Goal: Contribute content: Contribute content

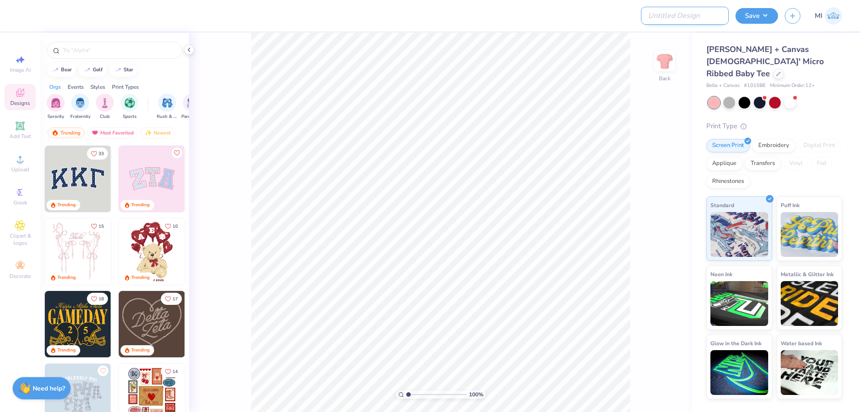
click at [684, 15] on input "Design Title" at bounding box center [685, 16] width 88 height 18
paste input "FPS239519"
type input "FPS239519"
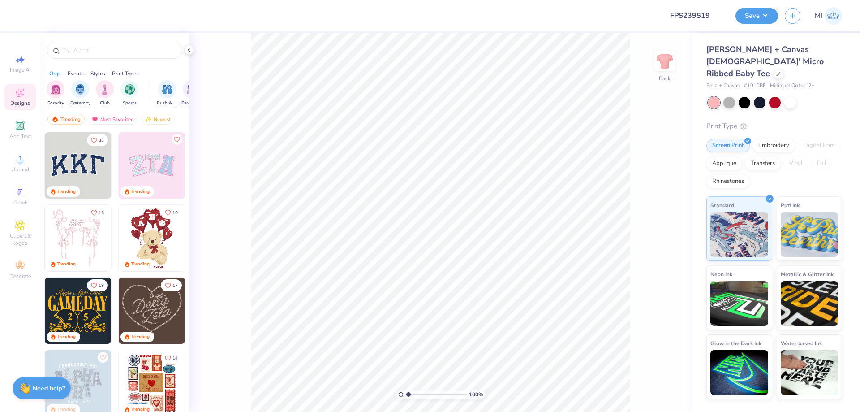
click at [749, 82] on span "# 1010BE" at bounding box center [754, 86] width 21 height 8
drag, startPoint x: 705, startPoint y: 73, endPoint x: 764, endPoint y: 73, distance: 59.1
click at [764, 73] on div "Bella + Canvas [DEMOGRAPHIC_DATA]' Micro Ribbed Baby Tee Bella + Canvas # 1010B…" at bounding box center [776, 216] width 168 height 366
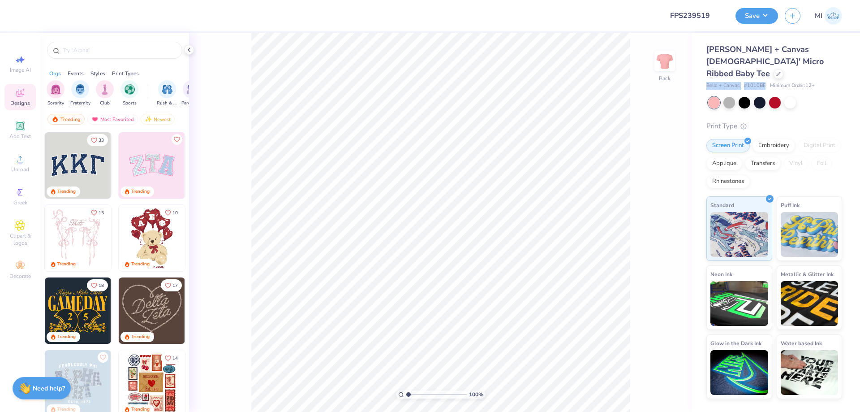
copy div "Bella + Canvas # 1010BE"
click at [687, 13] on input "FPS239519" at bounding box center [685, 16] width 88 height 18
click at [15, 163] on icon at bounding box center [20, 159] width 11 height 11
click at [657, 181] on input "11.02" at bounding box center [659, 181] width 32 height 13
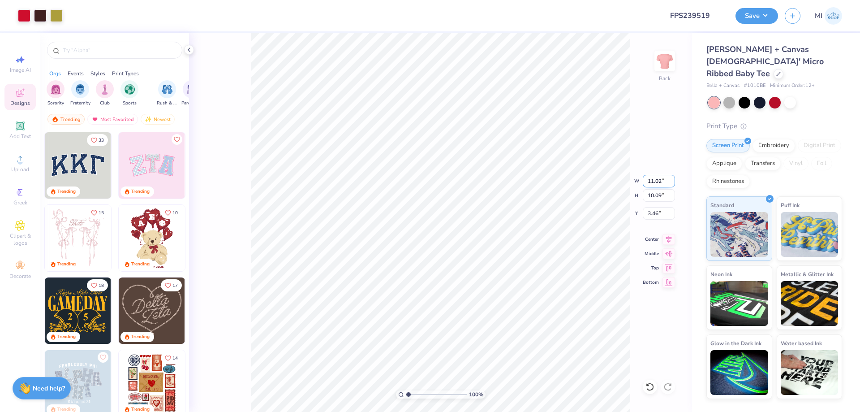
click at [657, 181] on input "11.02" at bounding box center [659, 181] width 32 height 13
type input "1"
type input "6.00"
type input "5.49"
click at [659, 215] on input "5.75" at bounding box center [659, 213] width 32 height 13
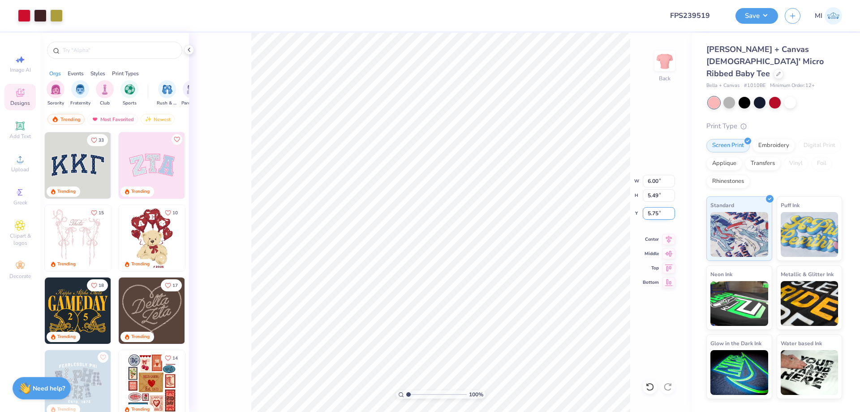
click at [659, 215] on input "5.75" at bounding box center [659, 213] width 32 height 13
drag, startPoint x: 659, startPoint y: 215, endPoint x: 634, endPoint y: 215, distance: 24.6
click at [643, 215] on input "5.00" at bounding box center [659, 213] width 32 height 13
type input "3.00"
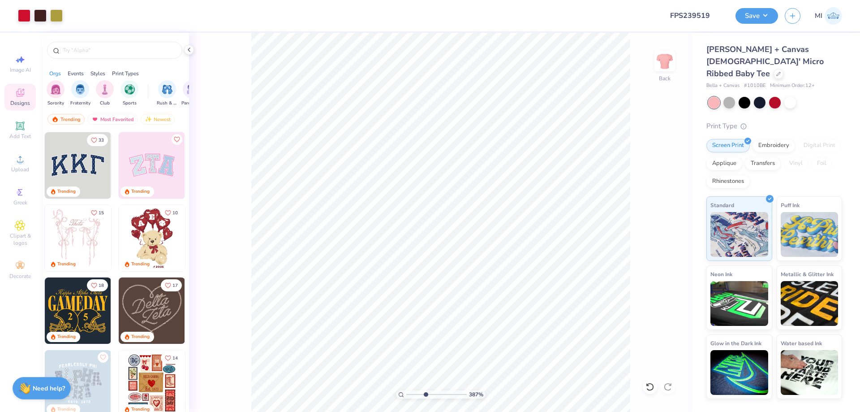
click at [425, 392] on input "range" at bounding box center [436, 394] width 60 height 8
type input "3.87"
click at [466, 331] on li "Ungroup" at bounding box center [470, 330] width 70 height 17
click at [579, 300] on li "Group" at bounding box center [579, 300] width 70 height 17
type input "3.74"
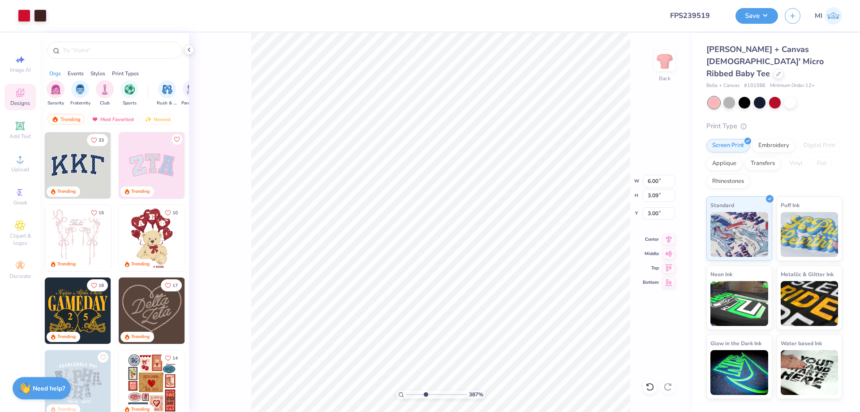
type input "4.70"
type input "3.79"
click at [443, 312] on li "Group" at bounding box center [447, 313] width 70 height 17
type input "3.59"
type input "4.20"
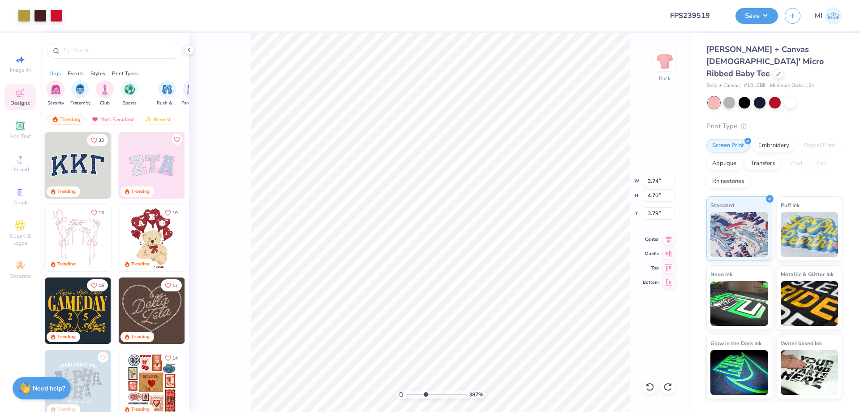
type input "4.25"
type input "3.74"
type input "4.70"
type input "3.79"
click at [392, 353] on li "Bring to Front" at bounding box center [386, 347] width 70 height 17
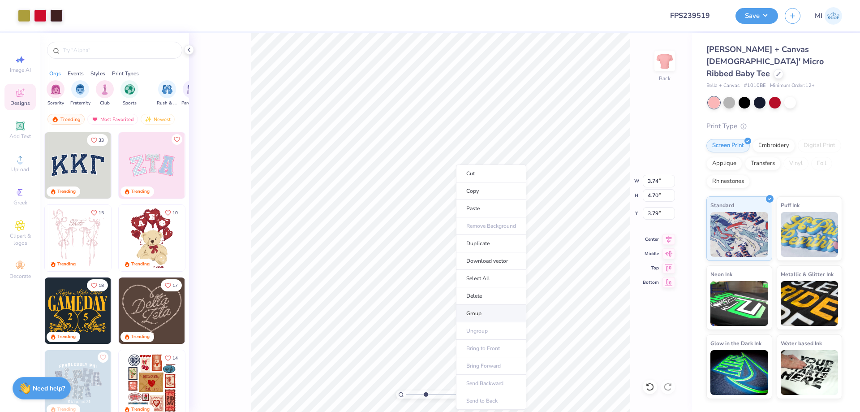
click at [481, 312] on li "Group" at bounding box center [491, 313] width 70 height 17
drag, startPoint x: 427, startPoint y: 395, endPoint x: 383, endPoint y: 389, distance: 43.8
type input "1"
click at [406, 390] on input "range" at bounding box center [436, 394] width 60 height 8
type input "6.00"
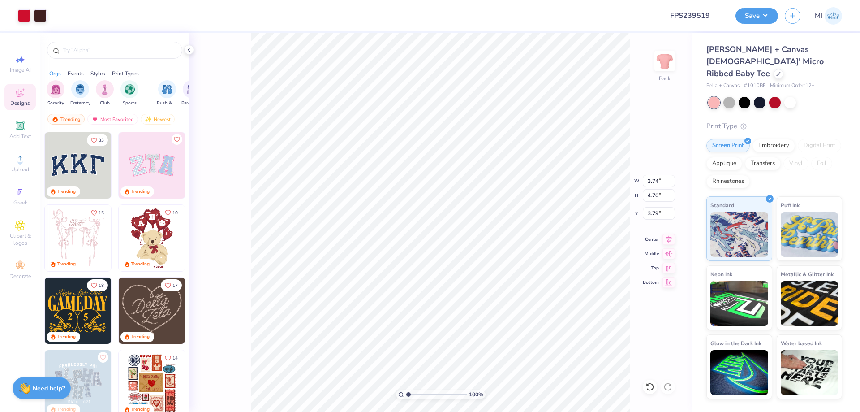
type input "3.09"
type input "3.00"
click at [502, 403] on li "Send to Back" at bounding box center [498, 400] width 70 height 17
click at [480, 312] on li "Group" at bounding box center [480, 313] width 70 height 17
click at [18, 134] on span "Add Text" at bounding box center [19, 136] width 21 height 7
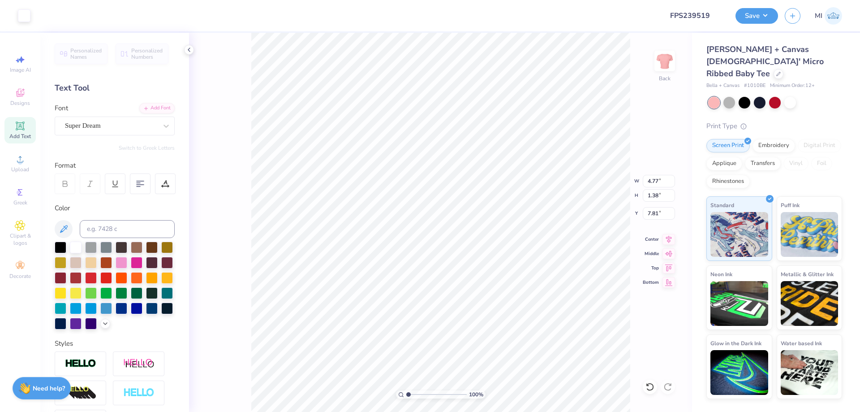
type input "4.77"
type input "1.38"
type input "7.81"
click at [156, 106] on div "Add Font" at bounding box center [156, 107] width 35 height 10
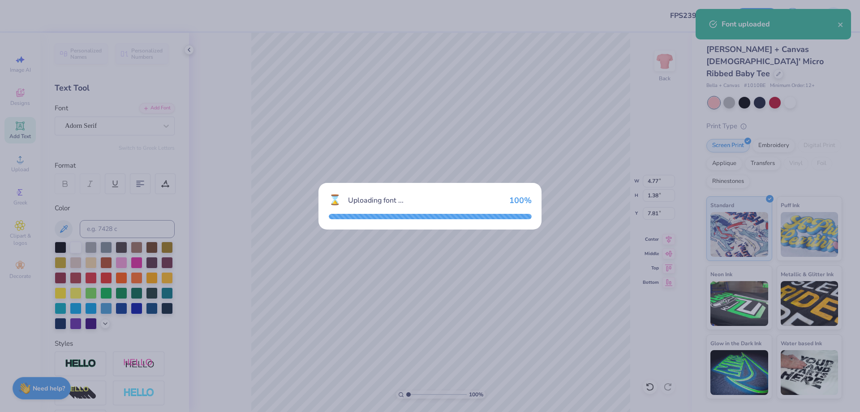
type input "6.44"
type input "1.52"
type input "7.74"
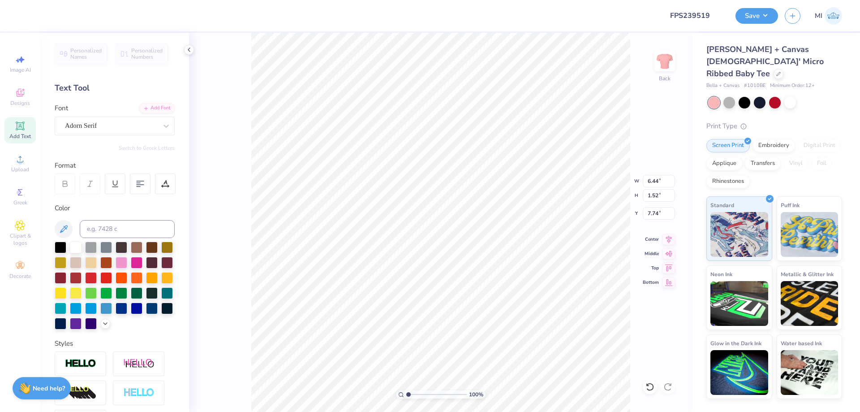
type textarea "A"
type textarea "DELTA GAMMA"
type input "3.53"
type input "0.30"
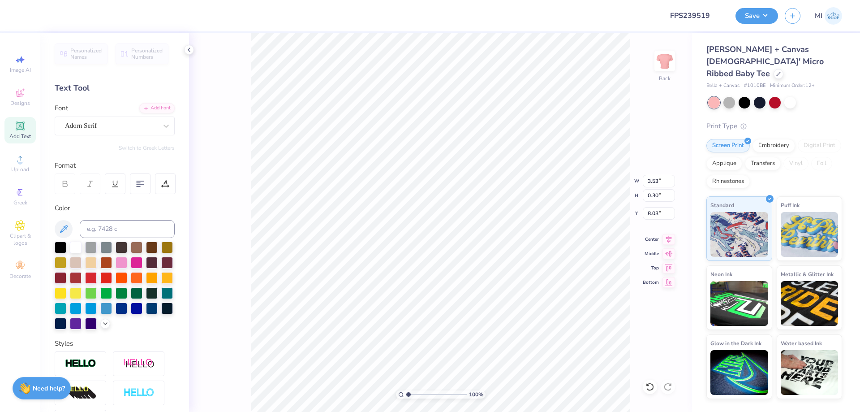
type input "2.20"
type input "2.9"
click at [420, 391] on input "range" at bounding box center [436, 394] width 60 height 8
type input "2.70"
click at [104, 226] on input at bounding box center [127, 229] width 95 height 18
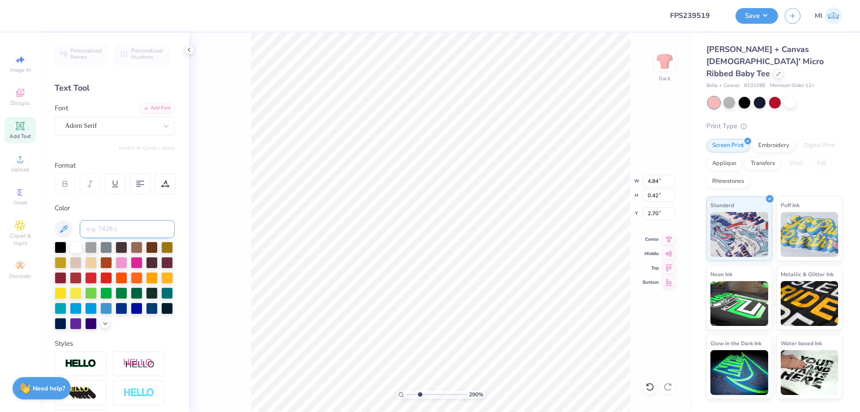
type input "4.84"
type input "0.42"
type input "2.58"
type input "4975"
click at [25, 131] on icon at bounding box center [20, 125] width 11 height 11
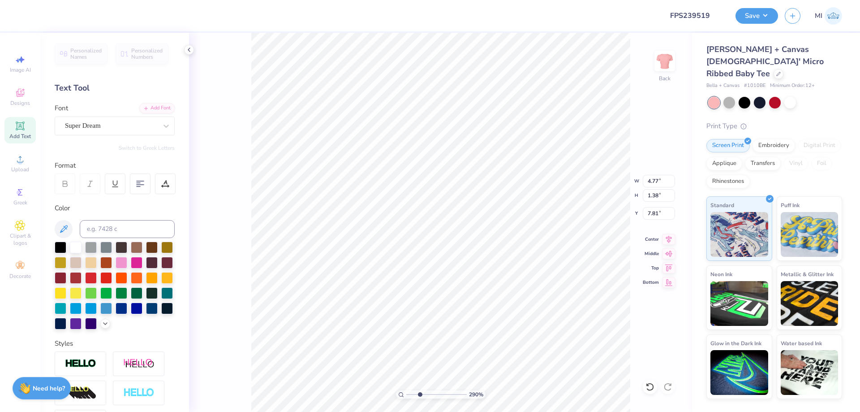
type input "4.77"
type input "1.38"
type input "7.81"
click at [132, 125] on div "Super Dream" at bounding box center [111, 126] width 94 height 14
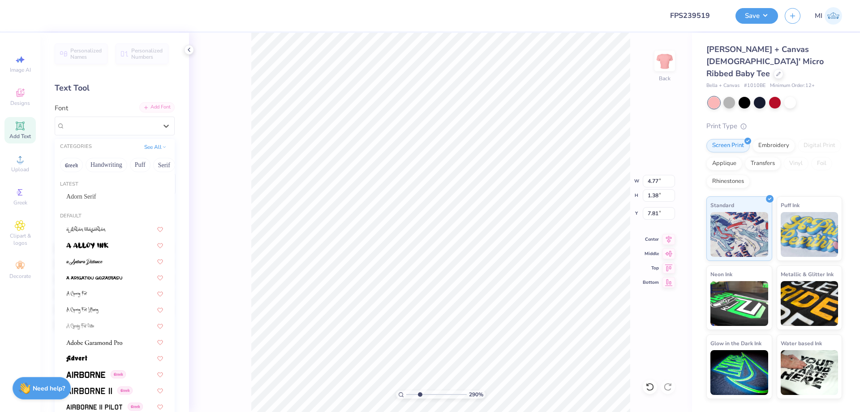
click at [163, 108] on div "Add Font" at bounding box center [156, 107] width 35 height 10
type input "2.48"
type input "0.72"
type input "8.47"
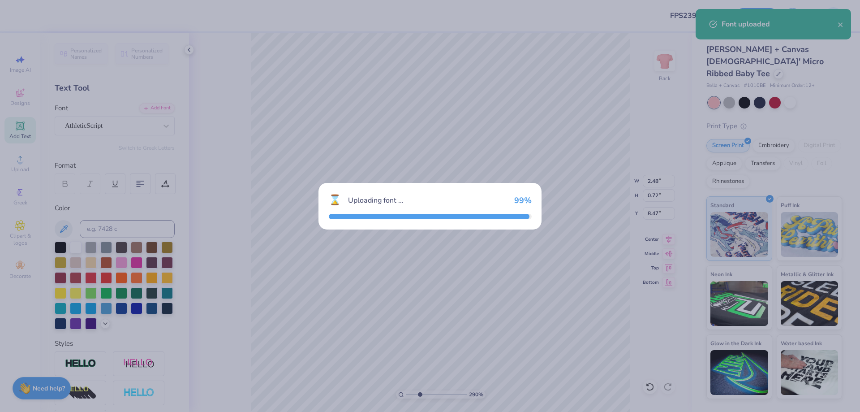
type input "2.32"
type input "0.79"
type input "8.44"
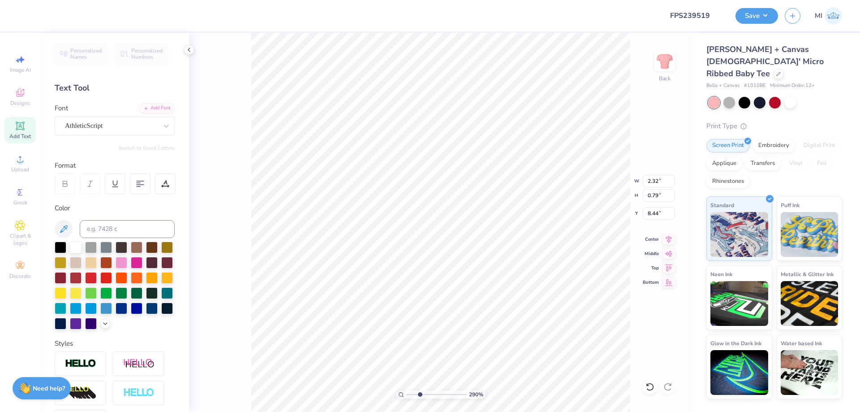
type textarea "2025"
click at [143, 233] on input at bounding box center [127, 229] width 95 height 18
type input "4975"
type input "8.81"
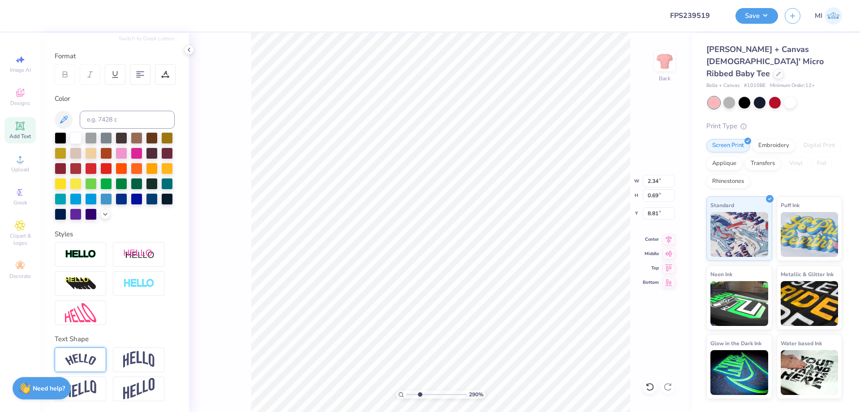
click at [95, 358] on img at bounding box center [80, 359] width 31 height 12
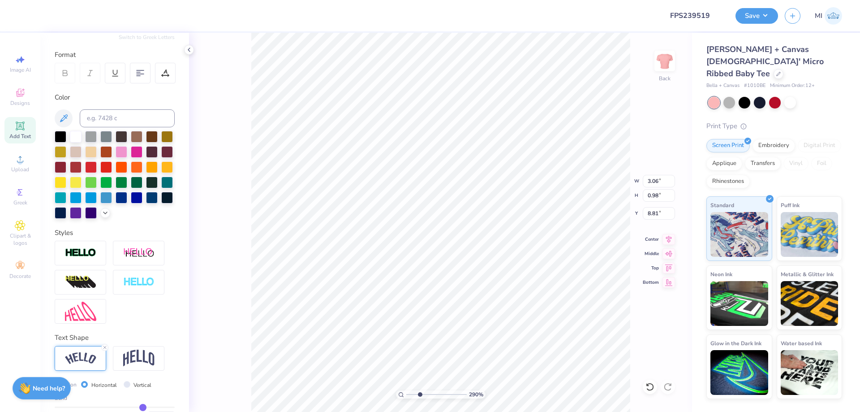
type input "3.06"
type input "0.98"
type input "8.67"
type input "1.57"
type input "0.50"
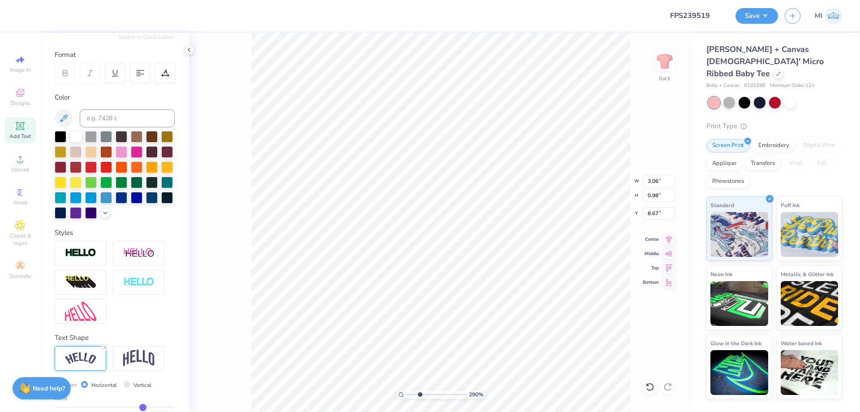
type input "9.15"
click at [162, 411] on input "0.50" at bounding box center [161, 416] width 27 height 11
type input "1.10"
type input "1.25"
type input "8.77"
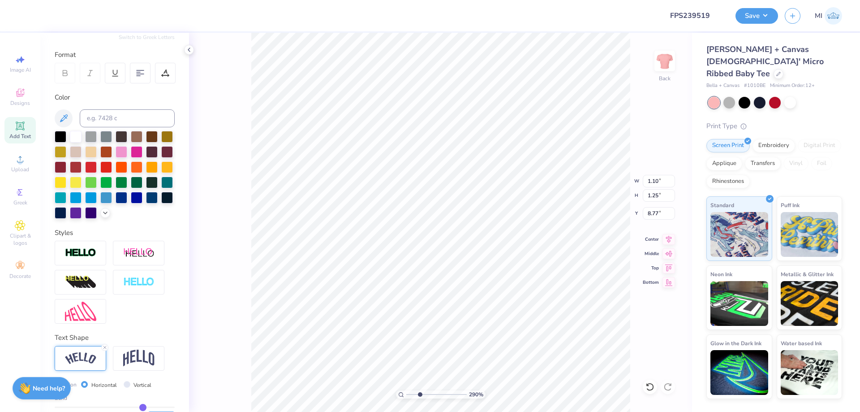
scroll to position [163, 0]
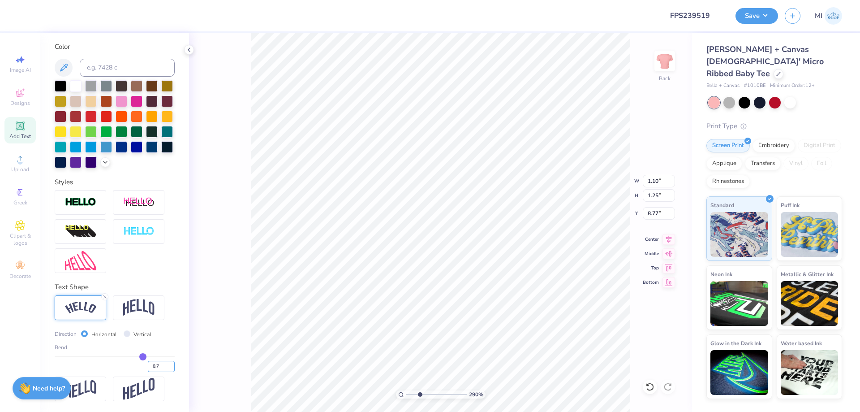
type input "0.75"
type input "1.17"
type input "1.47"
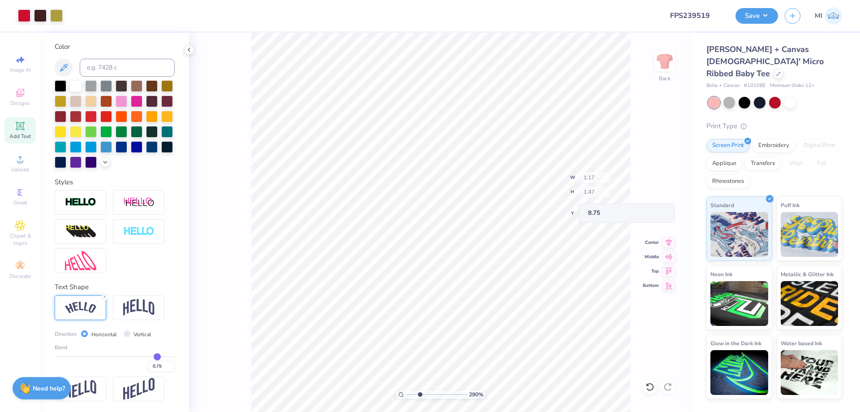
type input "6.11"
drag, startPoint x: 421, startPoint y: 395, endPoint x: 394, endPoint y: 386, distance: 28.5
type input "1"
click at [406, 390] on input "range" at bounding box center [436, 394] width 60 height 8
click at [660, 214] on input "2.58" at bounding box center [659, 213] width 32 height 13
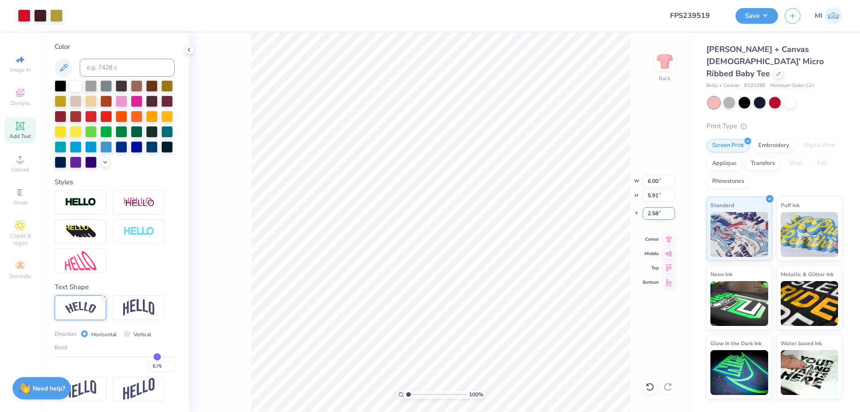
click at [660, 214] on input "2.58" at bounding box center [659, 213] width 32 height 13
type input "2.50"
click at [761, 16] on button "Save" at bounding box center [756, 15] width 43 height 16
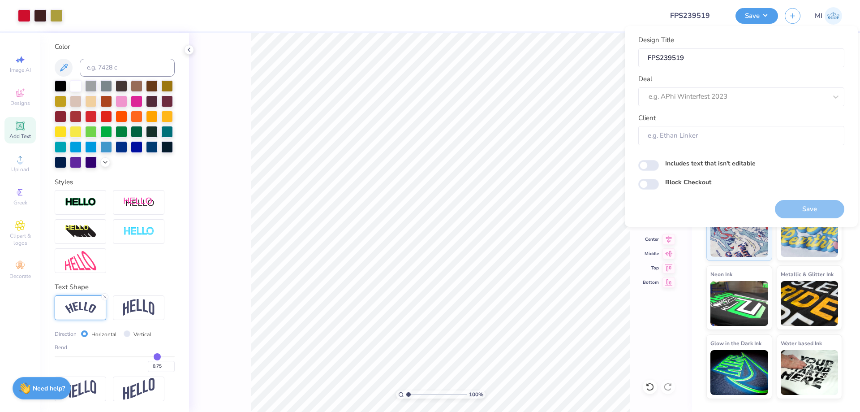
click at [761, 83] on div "Deal e.g. APhi Winterfest 2023" at bounding box center [741, 90] width 206 height 32
click at [768, 94] on div at bounding box center [729, 96] width 160 height 12
type input "d"
click at [712, 122] on div "Design Tool Gallery" at bounding box center [741, 120] width 199 height 15
type input "Design Tool Gallery"
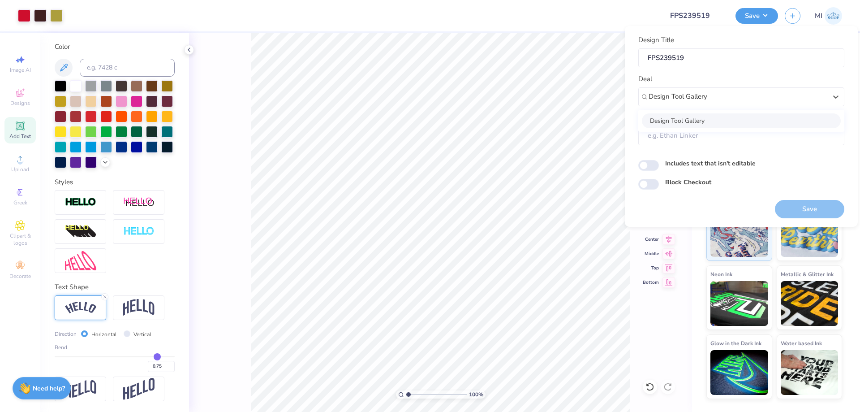
type input "Design Tool Gallery User"
drag, startPoint x: 799, startPoint y: 196, endPoint x: 799, endPoint y: 206, distance: 10.3
click at [798, 196] on div "Save" at bounding box center [809, 203] width 69 height 28
drag, startPoint x: 800, startPoint y: 208, endPoint x: 859, endPoint y: 249, distance: 71.1
click at [801, 208] on button "Save" at bounding box center [809, 209] width 69 height 18
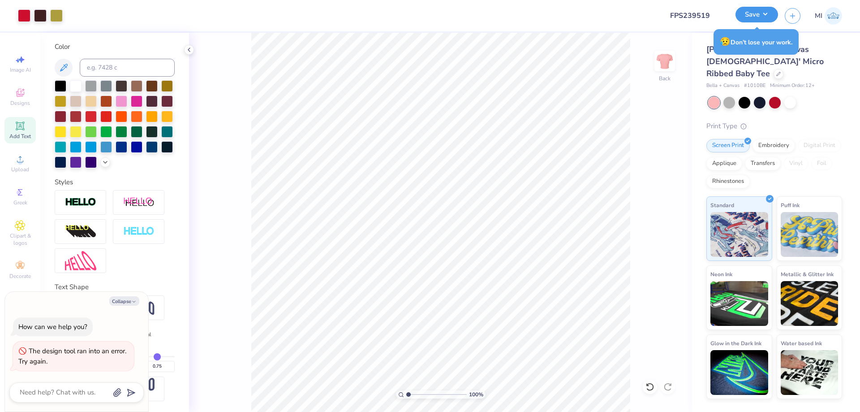
click at [756, 19] on button "Save" at bounding box center [756, 15] width 43 height 16
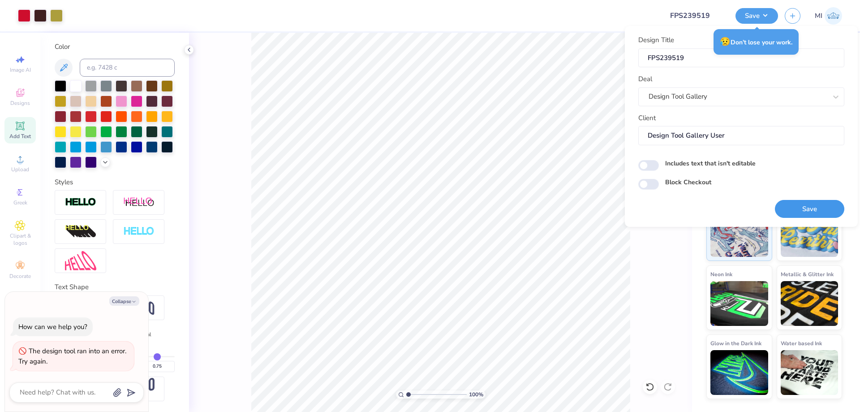
click at [795, 208] on button "Save" at bounding box center [809, 209] width 69 height 18
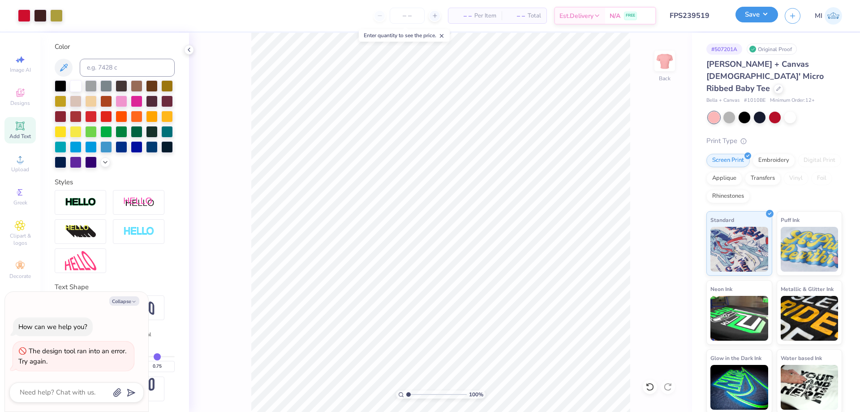
click at [755, 13] on button "Save" at bounding box center [756, 15] width 43 height 16
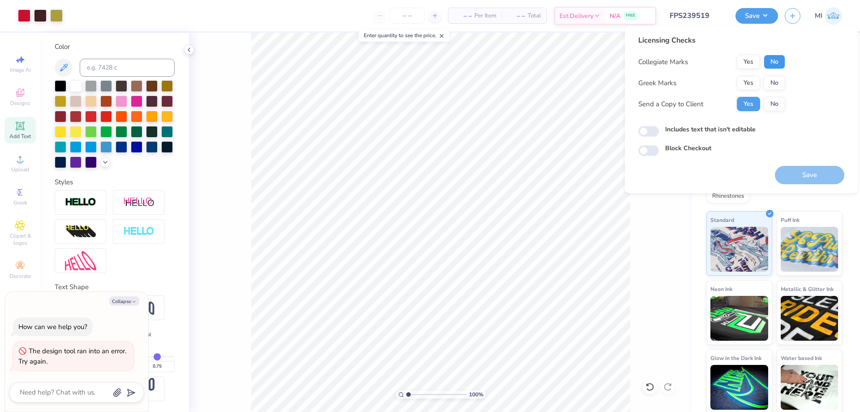
drag, startPoint x: 771, startPoint y: 57, endPoint x: 755, endPoint y: 75, distance: 24.4
click at [770, 58] on button "No" at bounding box center [774, 62] width 21 height 14
click at [754, 79] on button "Yes" at bounding box center [748, 83] width 23 height 14
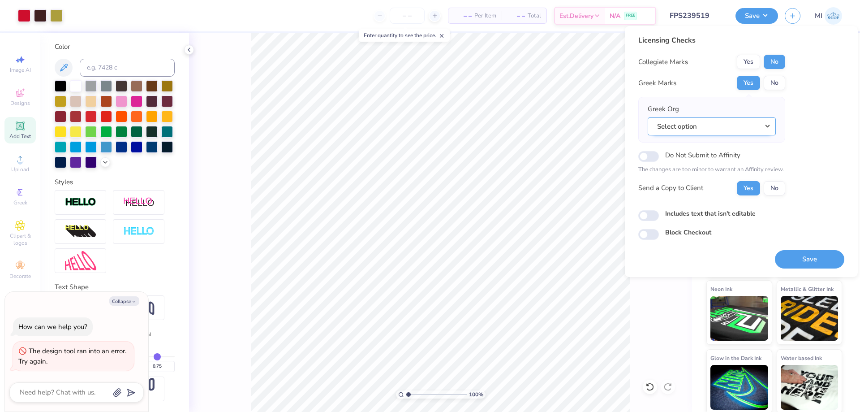
click at [738, 125] on button "Select option" at bounding box center [712, 126] width 128 height 18
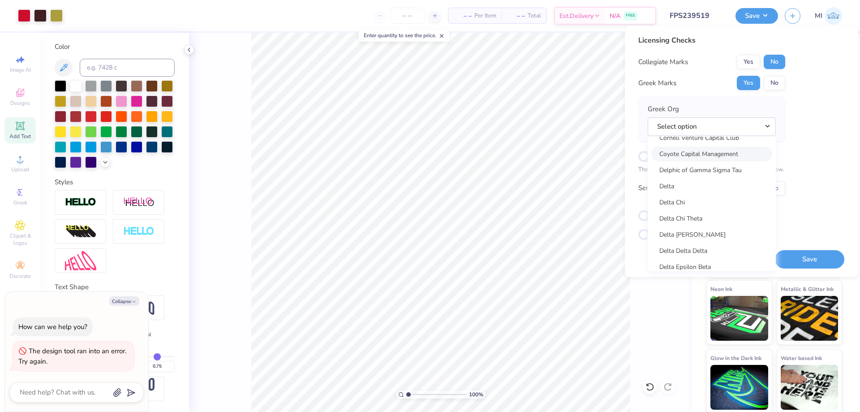
scroll to position [2042, 0]
click at [737, 187] on link "Delta Gamma" at bounding box center [711, 185] width 121 height 15
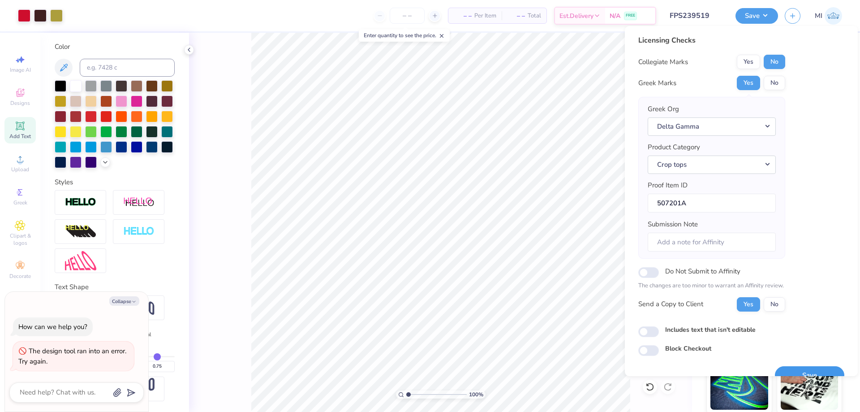
click at [827, 365] on div "Save" at bounding box center [809, 370] width 69 height 28
click at [827, 366] on button "Save" at bounding box center [809, 375] width 69 height 18
click at [699, 11] on input "FPS239519" at bounding box center [685, 16] width 88 height 18
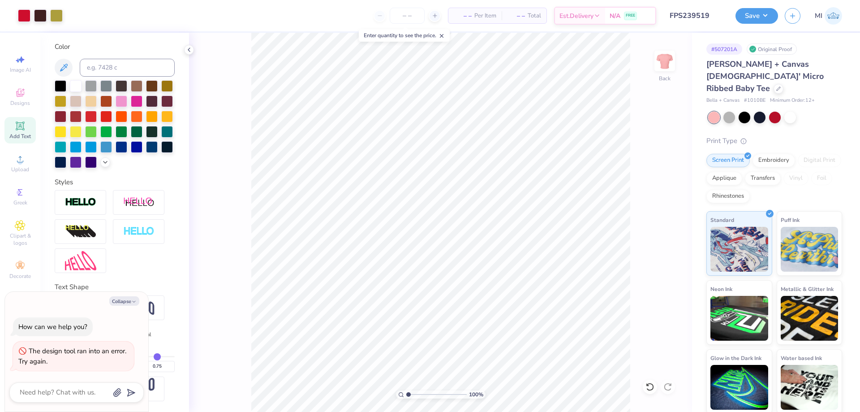
click at [741, 14] on button "Save" at bounding box center [756, 16] width 43 height 16
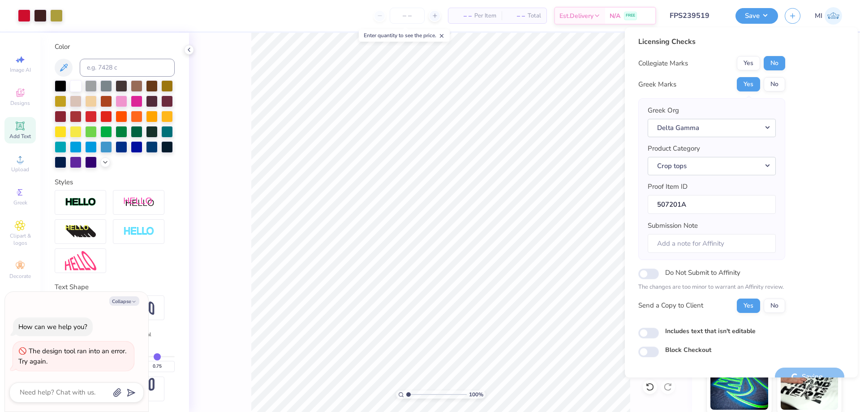
scroll to position [17, 0]
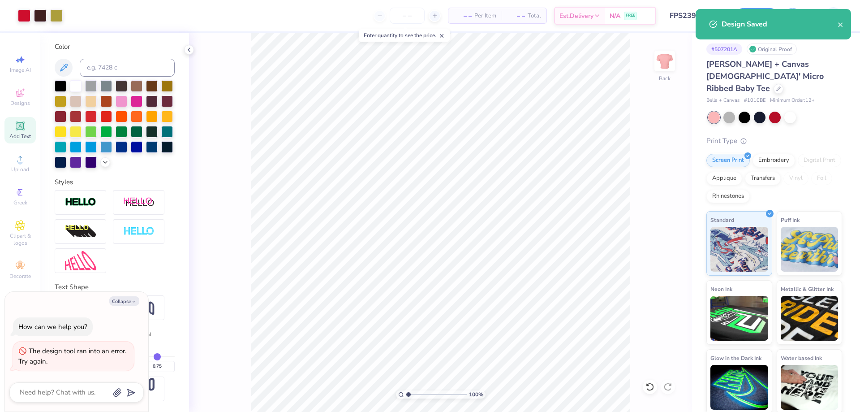
type textarea "x"
